Goal: Task Accomplishment & Management: Use online tool/utility

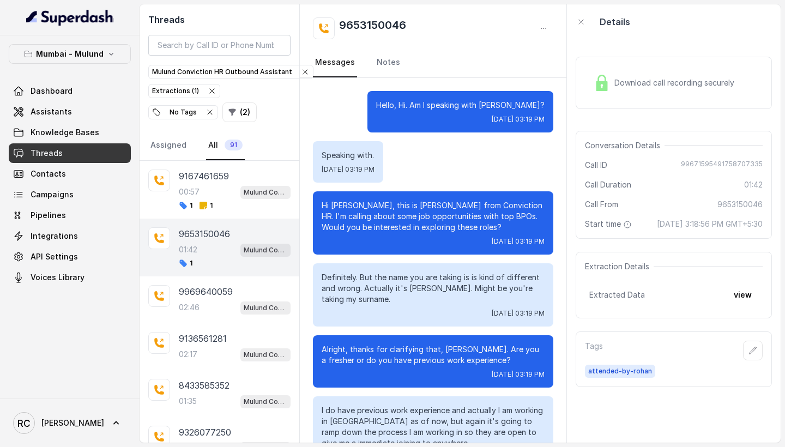
scroll to position [725, 0]
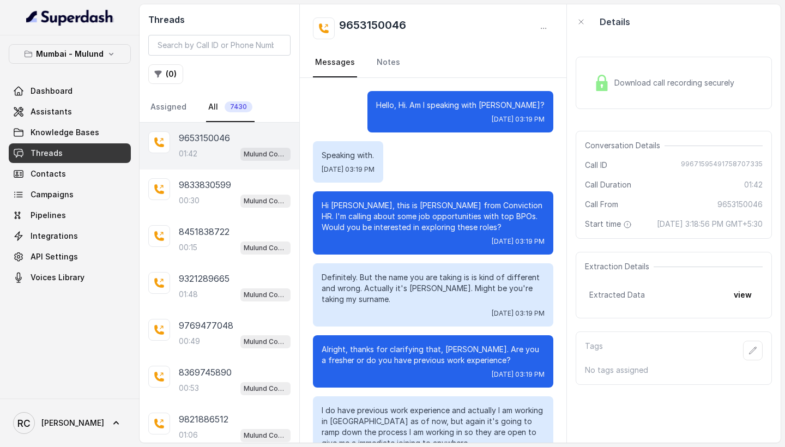
scroll to position [725, 0]
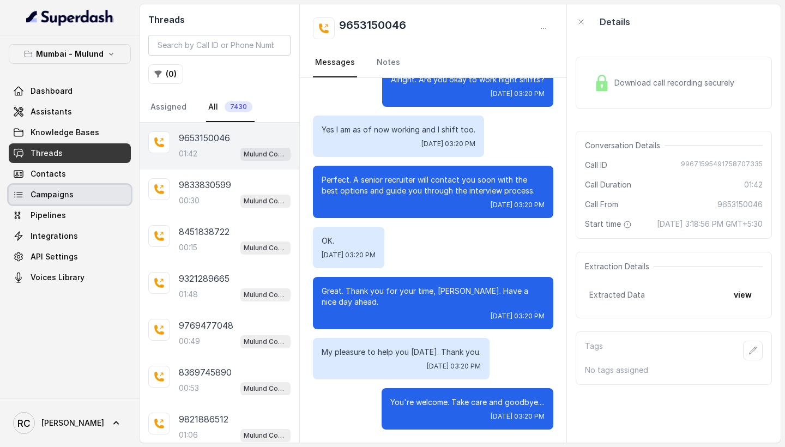
click at [65, 195] on span "Campaigns" at bounding box center [52, 194] width 43 height 11
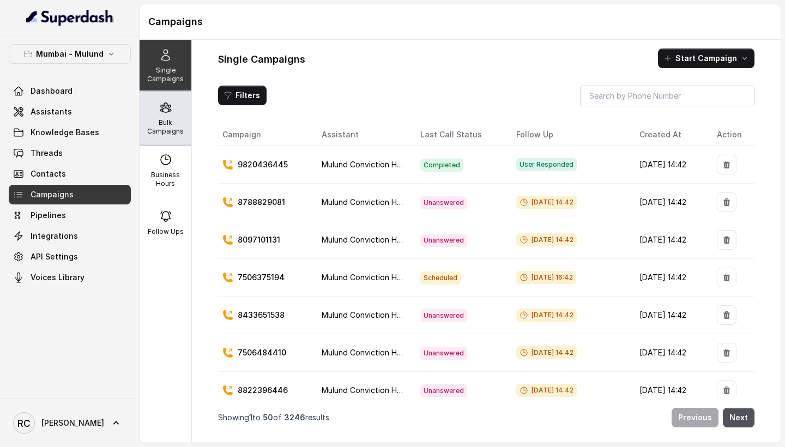
click at [160, 114] on div "Bulk Campaigns" at bounding box center [165, 118] width 52 height 52
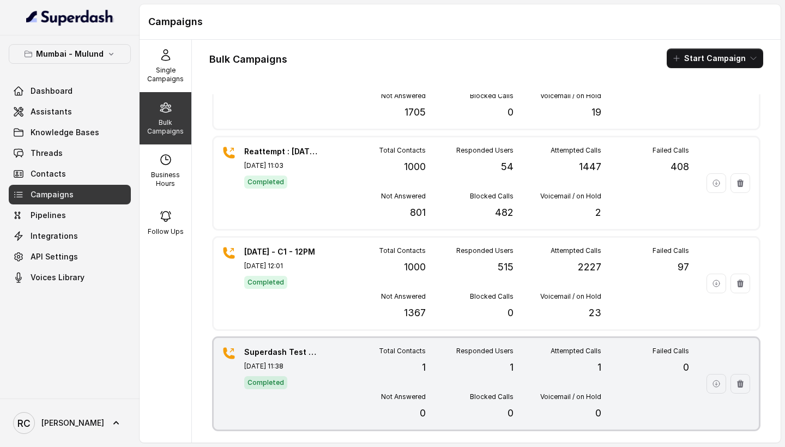
scroll to position [62, 0]
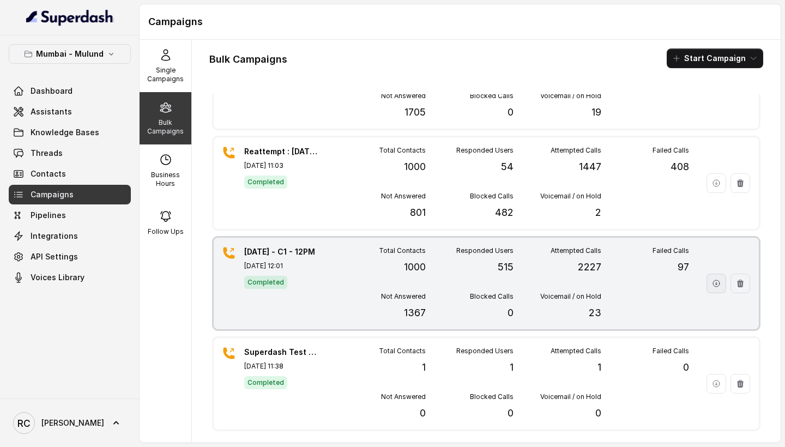
click at [713, 284] on icon "button" at bounding box center [716, 283] width 9 height 9
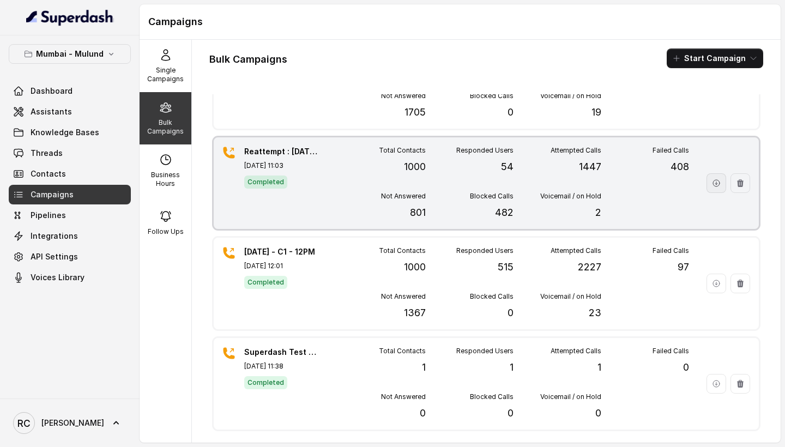
click at [719, 187] on button "button" at bounding box center [716, 183] width 20 height 20
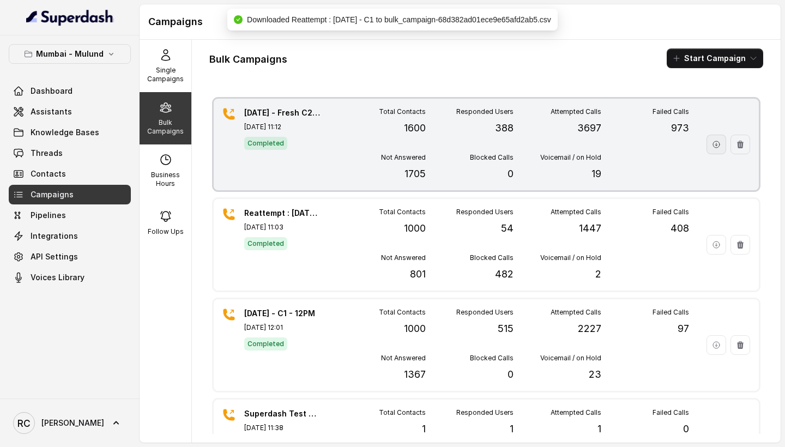
scroll to position [0, 0]
click at [716, 142] on icon "button" at bounding box center [716, 144] width 9 height 9
